Goal: Task Accomplishment & Management: Complete application form

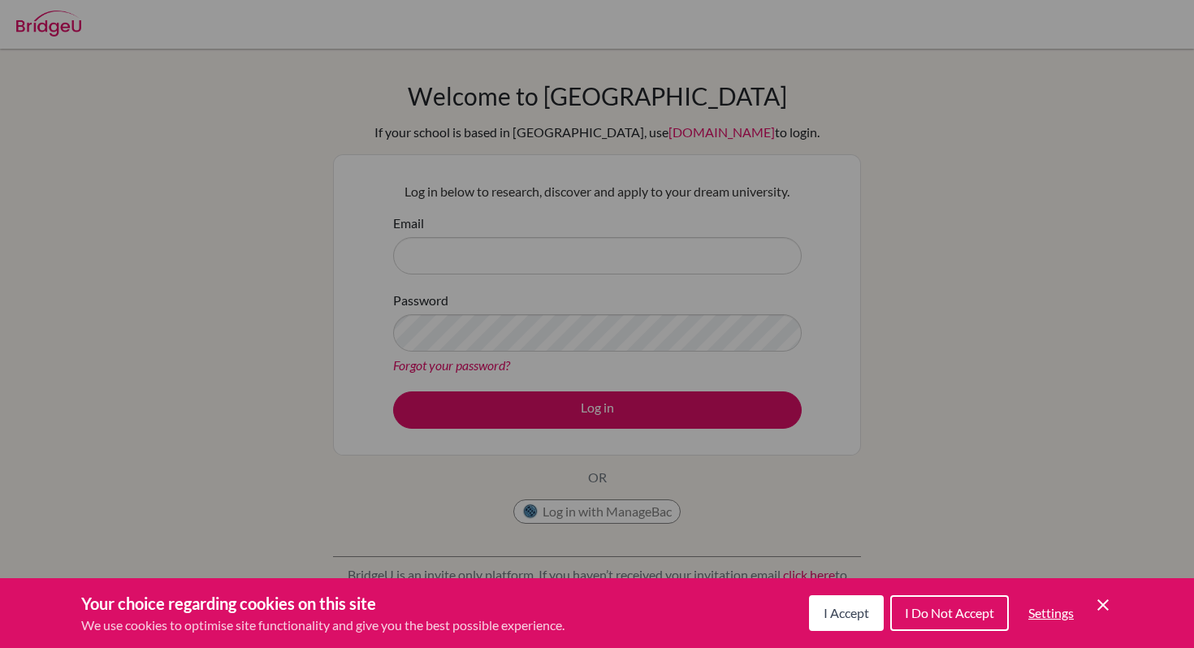
click at [866, 611] on span "I Accept" at bounding box center [845, 612] width 45 height 15
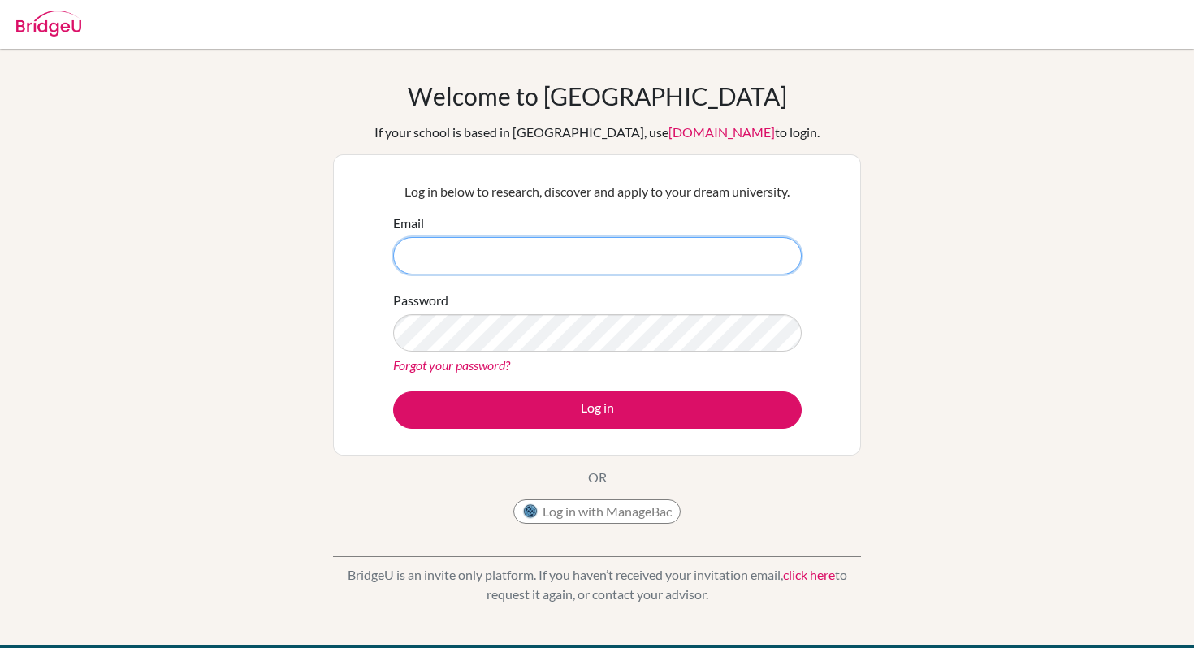
click at [589, 261] on input "Email" at bounding box center [597, 255] width 408 height 37
type input "[EMAIL_ADDRESS][DOMAIN_NAME]"
click at [597, 516] on button "Log in with ManageBac" at bounding box center [596, 511] width 167 height 24
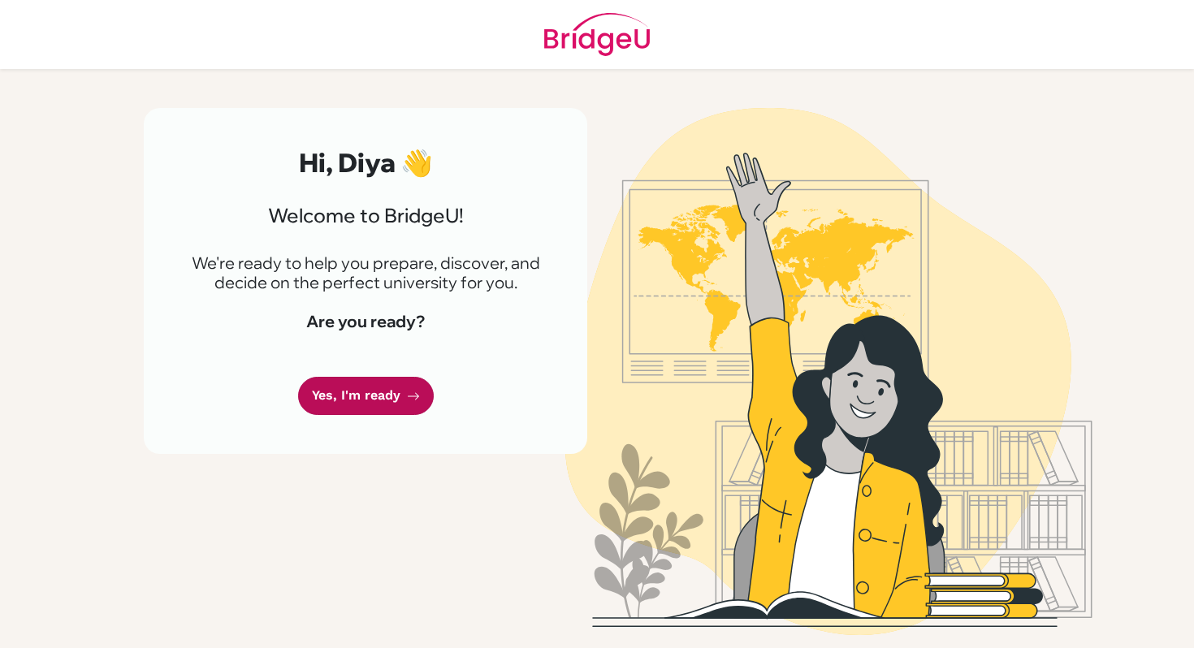
click at [379, 386] on link "Yes, I'm ready" at bounding box center [366, 396] width 136 height 38
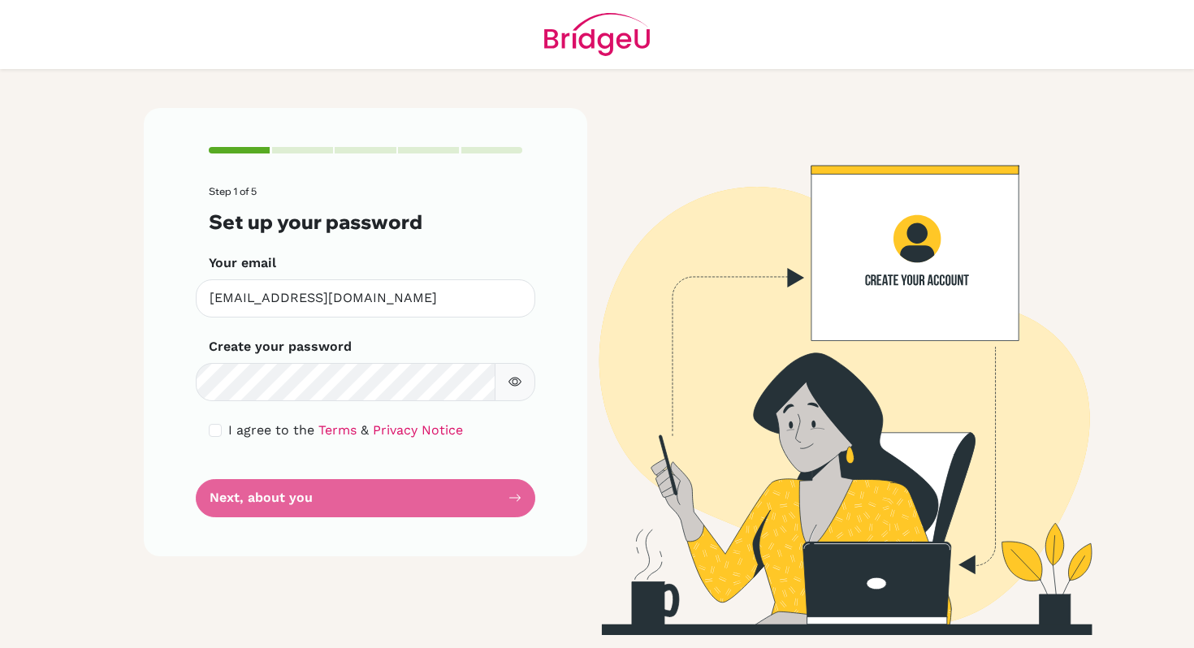
click at [505, 387] on button "button" at bounding box center [515, 382] width 41 height 38
click at [512, 384] on icon "button" at bounding box center [514, 381] width 13 height 13
click at [216, 429] on input "checkbox" at bounding box center [215, 430] width 13 height 13
checkbox input "true"
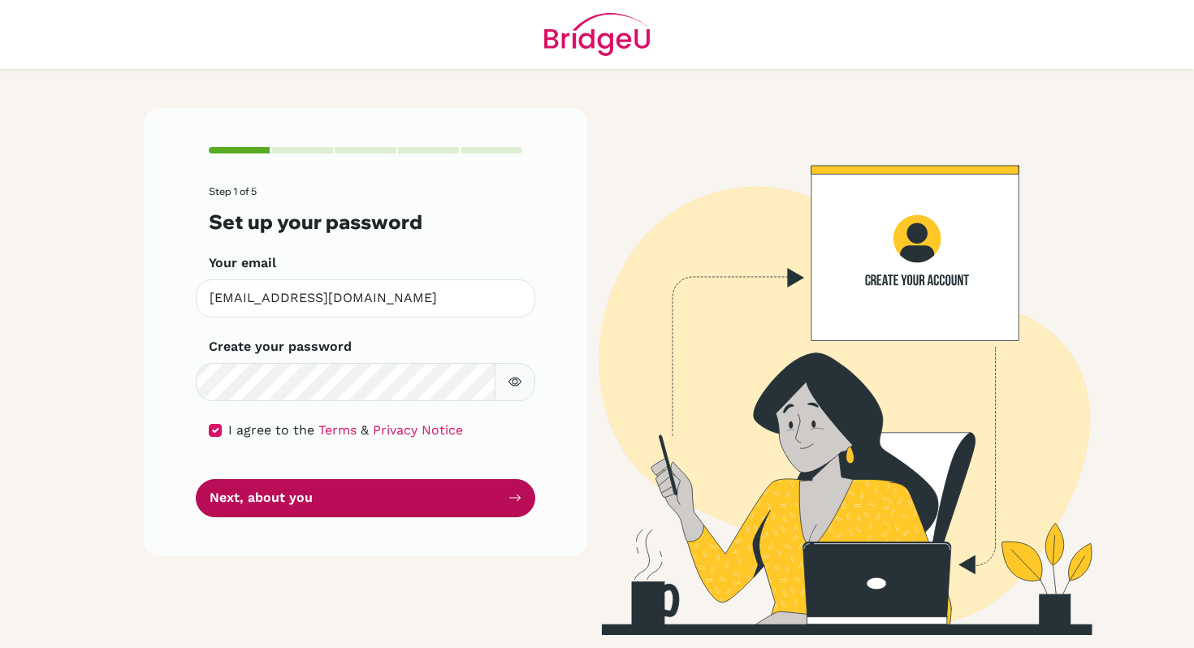
click at [274, 491] on button "Next, about you" at bounding box center [365, 498] width 339 height 38
